Goal: Find specific page/section: Find specific page/section

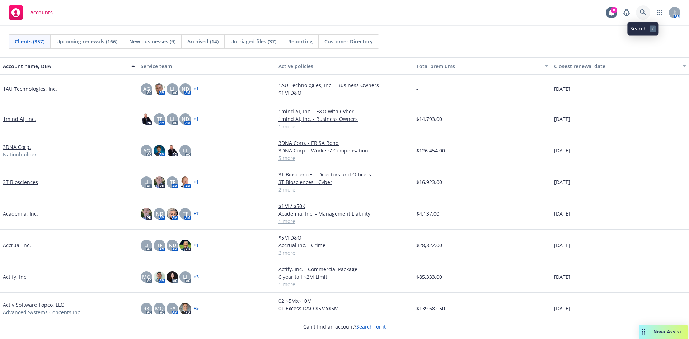
click at [645, 12] on icon at bounding box center [643, 12] width 6 height 6
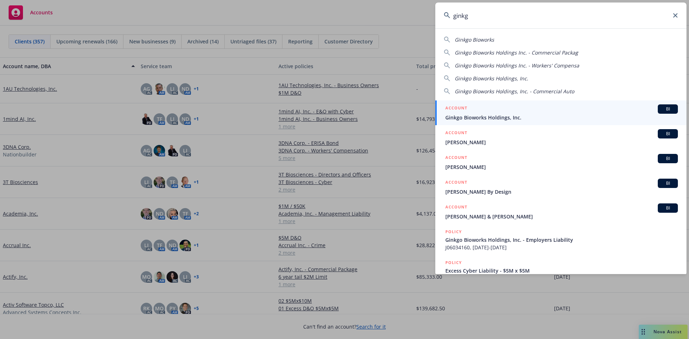
type input "ginkgo"
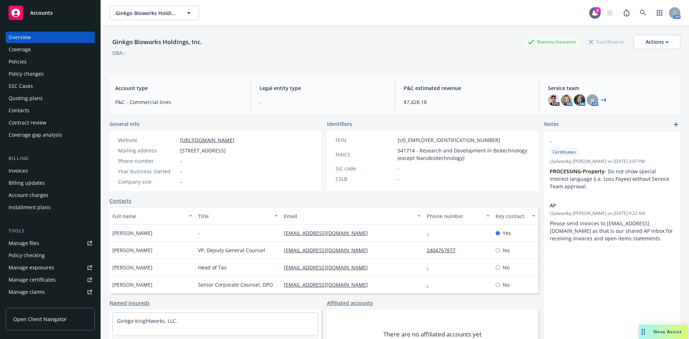
click at [34, 64] on div "Policies" at bounding box center [50, 61] width 83 height 11
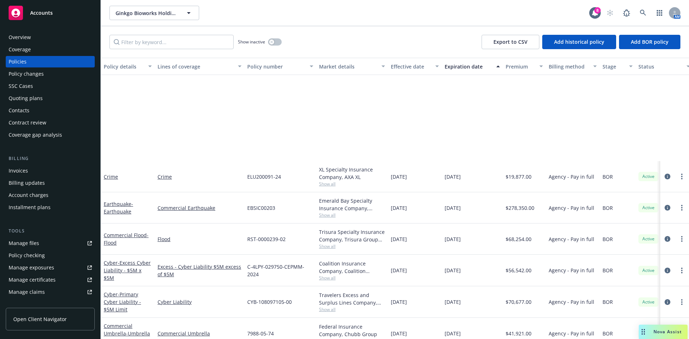
scroll to position [143, 0]
